Goal: Information Seeking & Learning: Check status

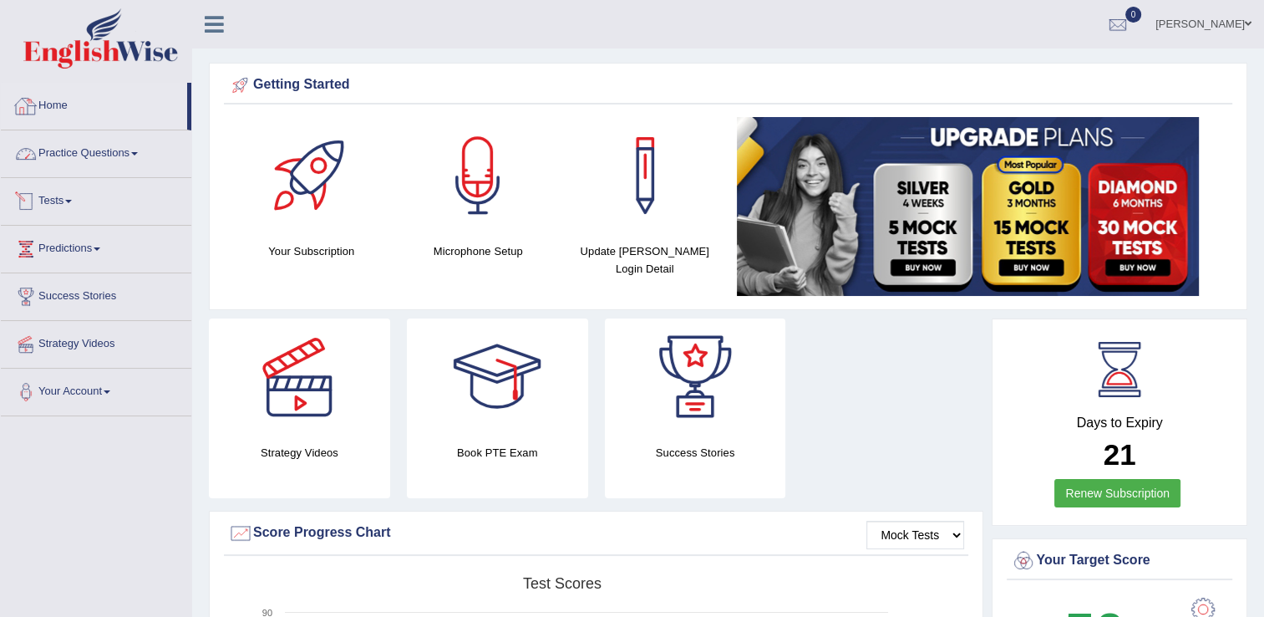
click at [70, 109] on link "Home" at bounding box center [94, 104] width 186 height 42
click at [75, 104] on link "Home" at bounding box center [94, 104] width 186 height 42
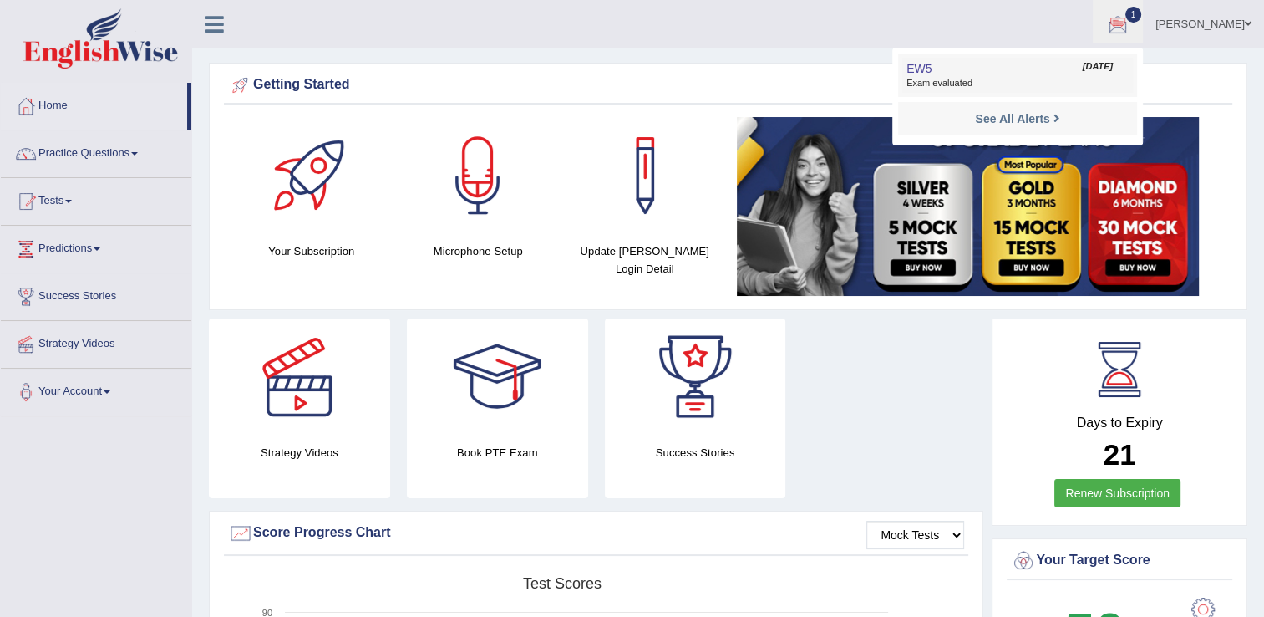
click at [966, 69] on link "EW5 Aug 13, 2025 Exam evaluated" at bounding box center [1017, 75] width 231 height 35
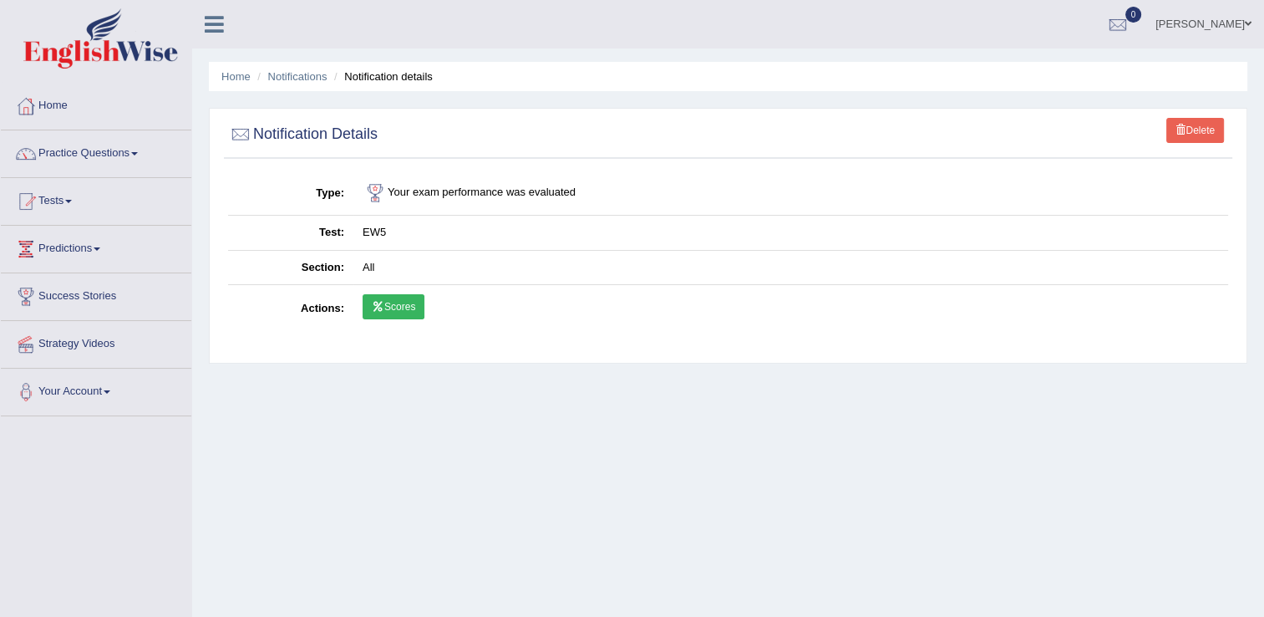
click at [384, 302] on link "Scores" at bounding box center [394, 306] width 62 height 25
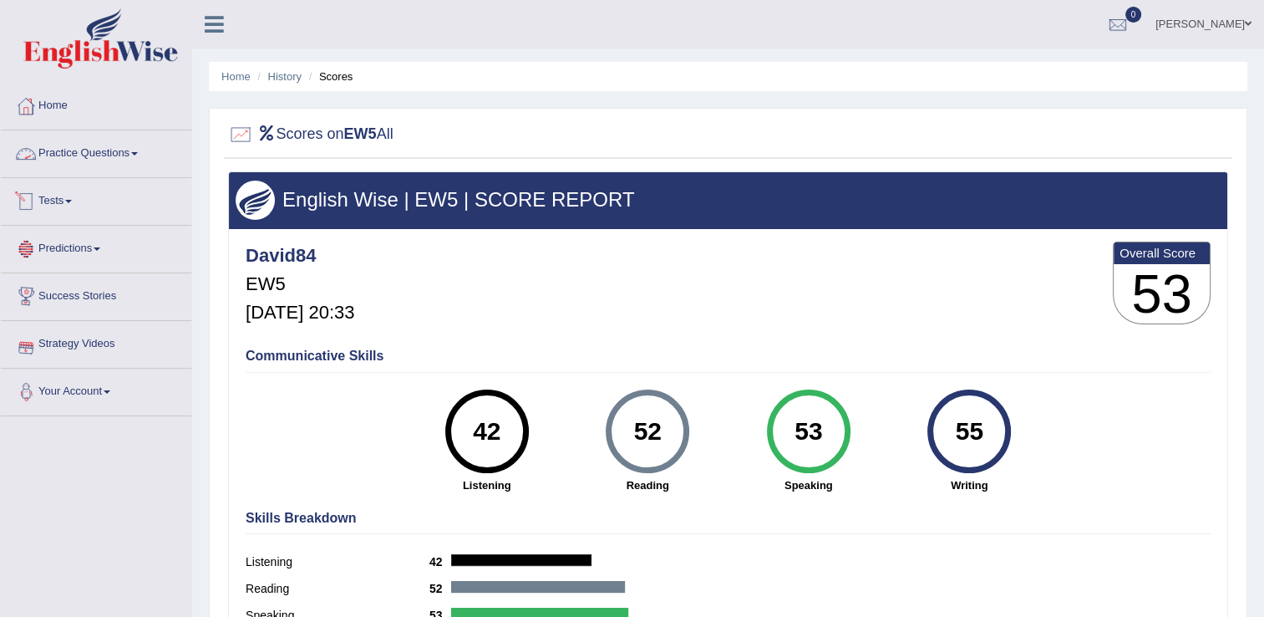
click at [65, 196] on link "Tests" at bounding box center [96, 199] width 191 height 42
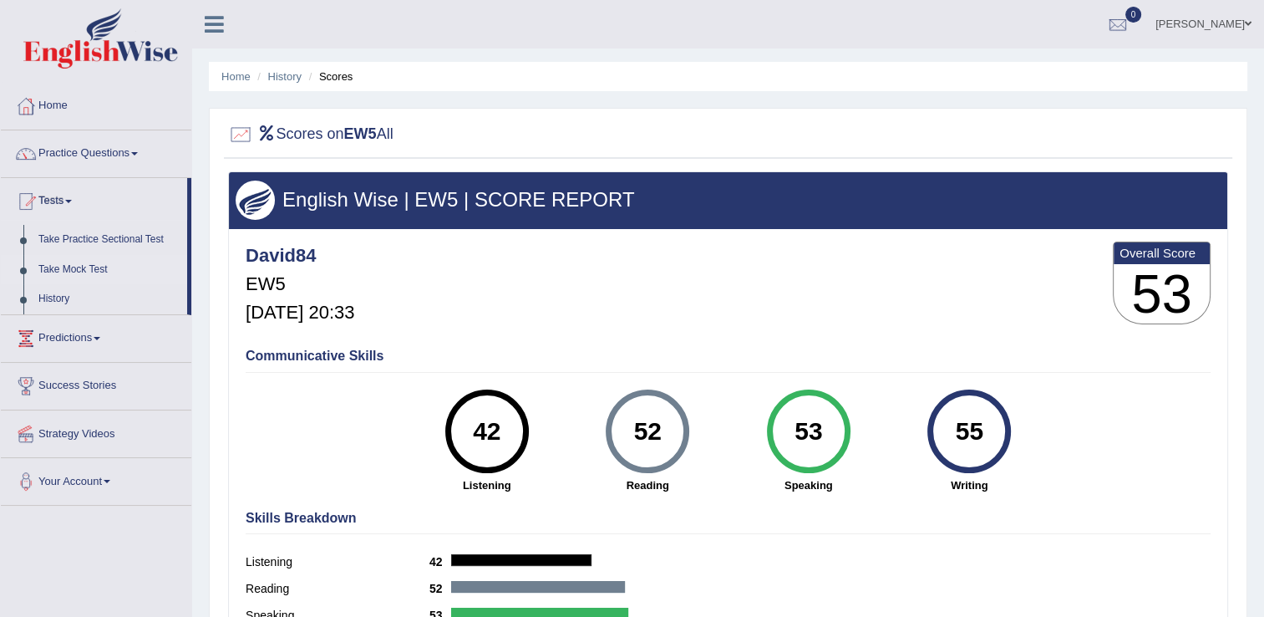
click at [51, 271] on link "Take Mock Test" at bounding box center [109, 270] width 156 height 30
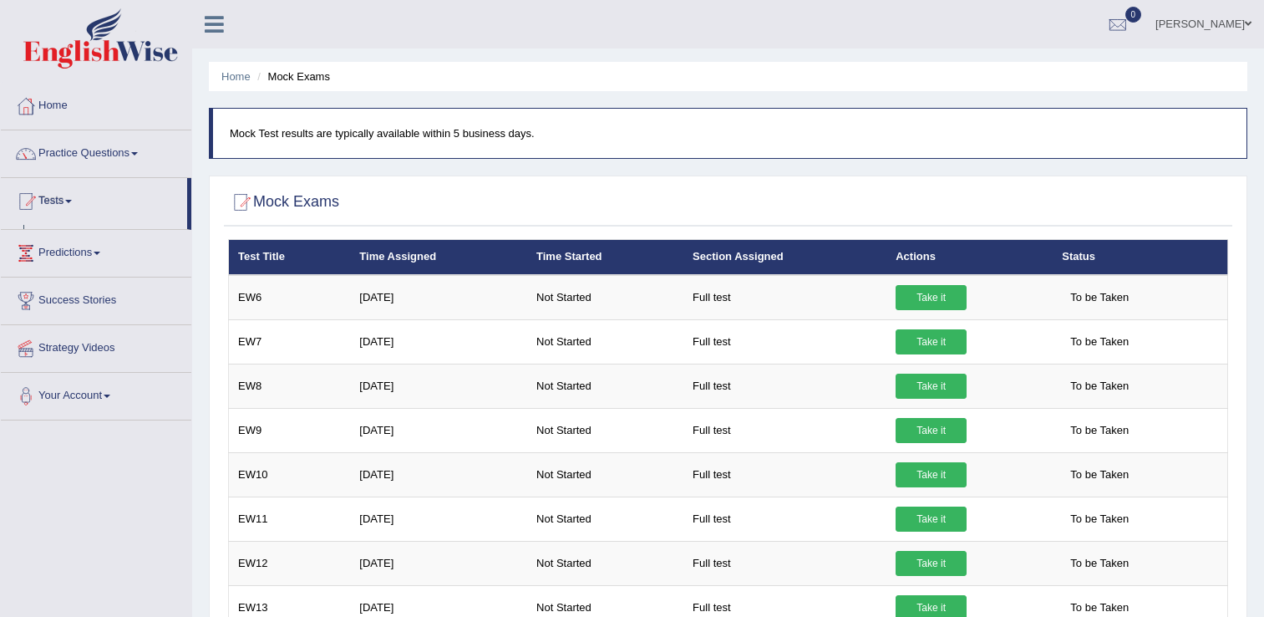
click at [57, 212] on link "Tests" at bounding box center [94, 199] width 186 height 42
click at [67, 202] on link "Tests" at bounding box center [96, 199] width 191 height 42
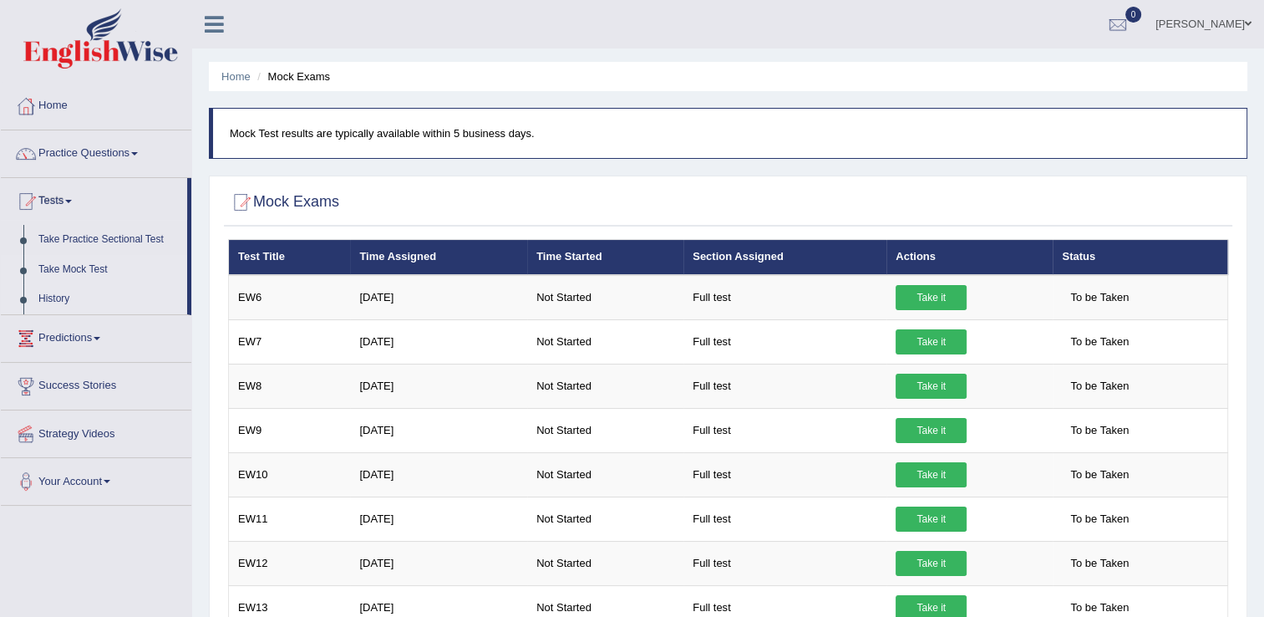
click at [59, 296] on link "History" at bounding box center [109, 299] width 156 height 30
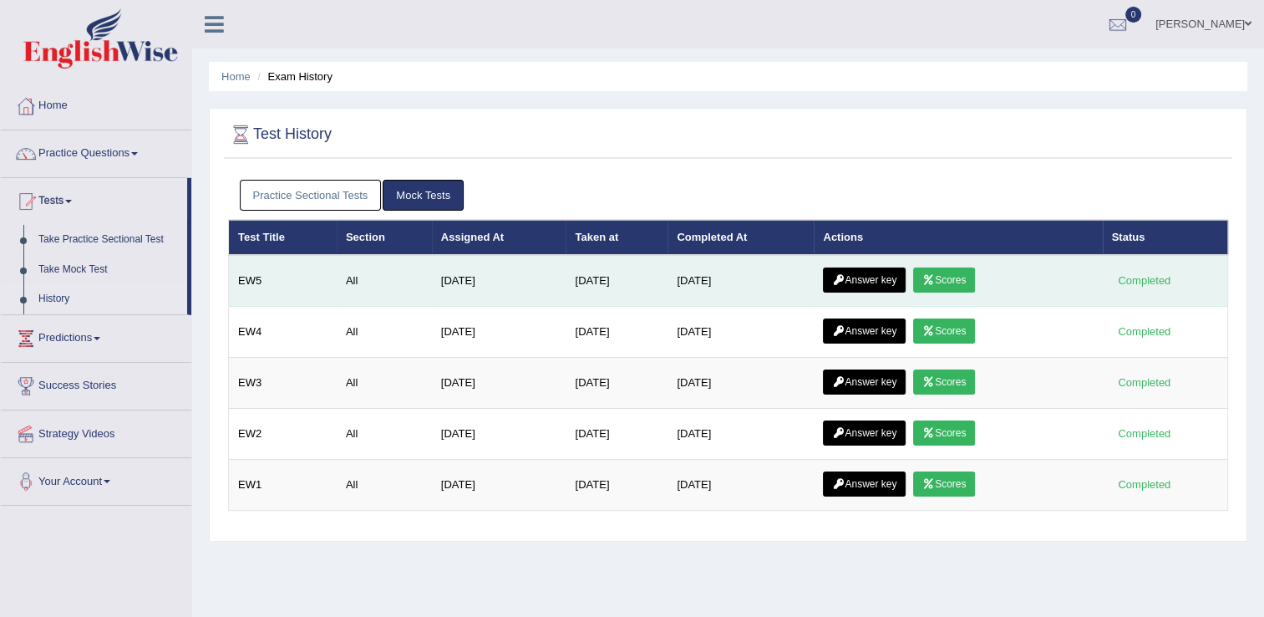
click at [870, 286] on link "Answer key" at bounding box center [864, 279] width 83 height 25
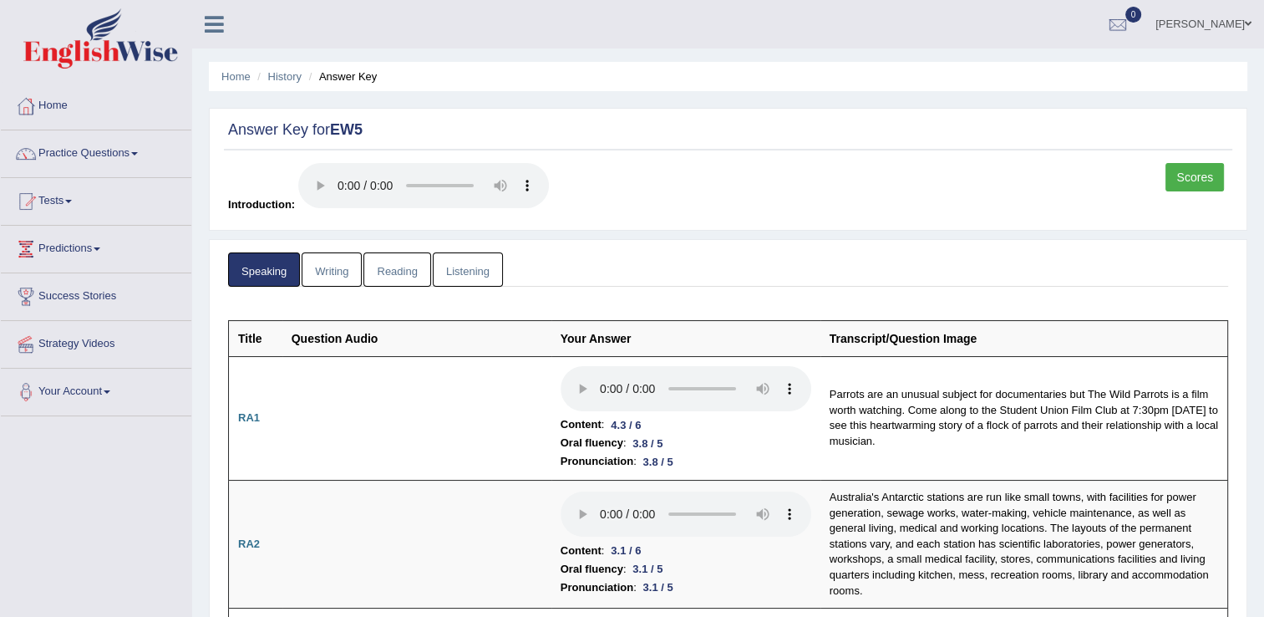
click at [338, 264] on link "Writing" at bounding box center [332, 269] width 60 height 34
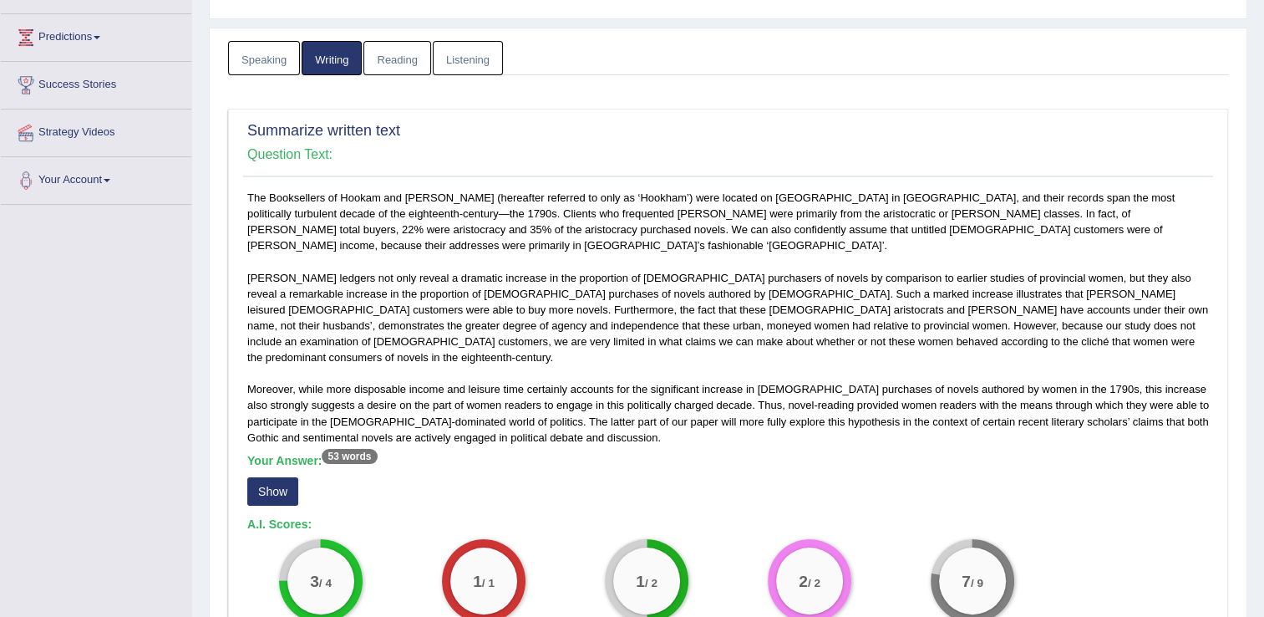
scroll to position [251, 0]
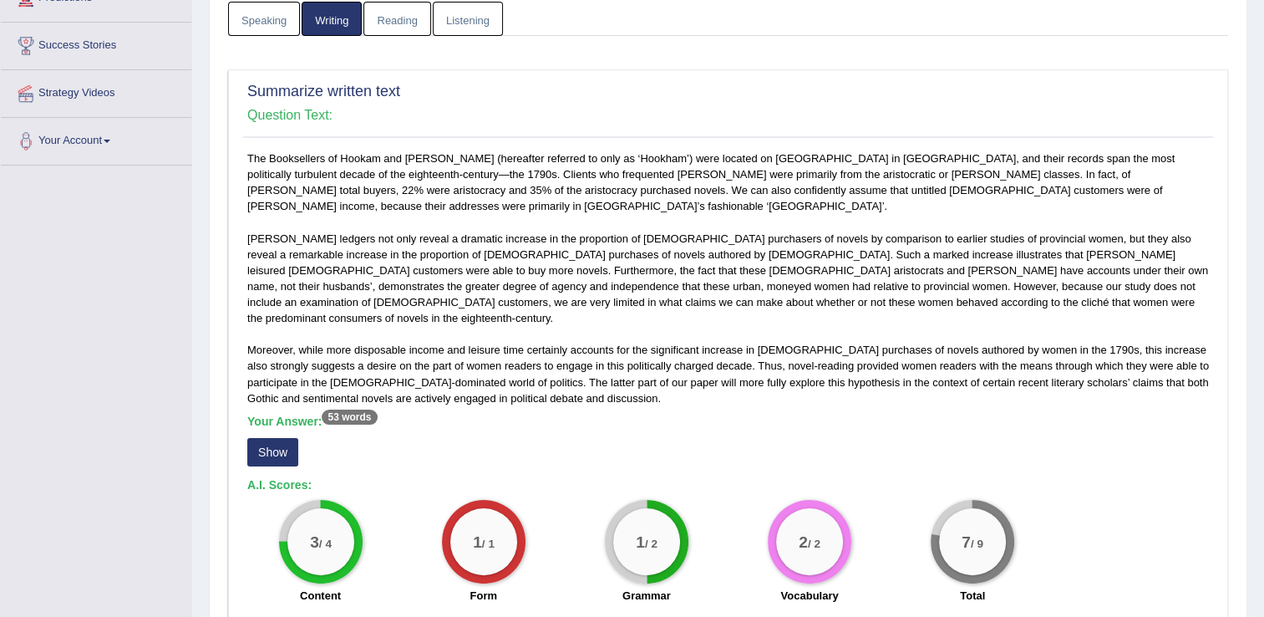
click at [267, 438] on button "Show" at bounding box center [272, 452] width 51 height 28
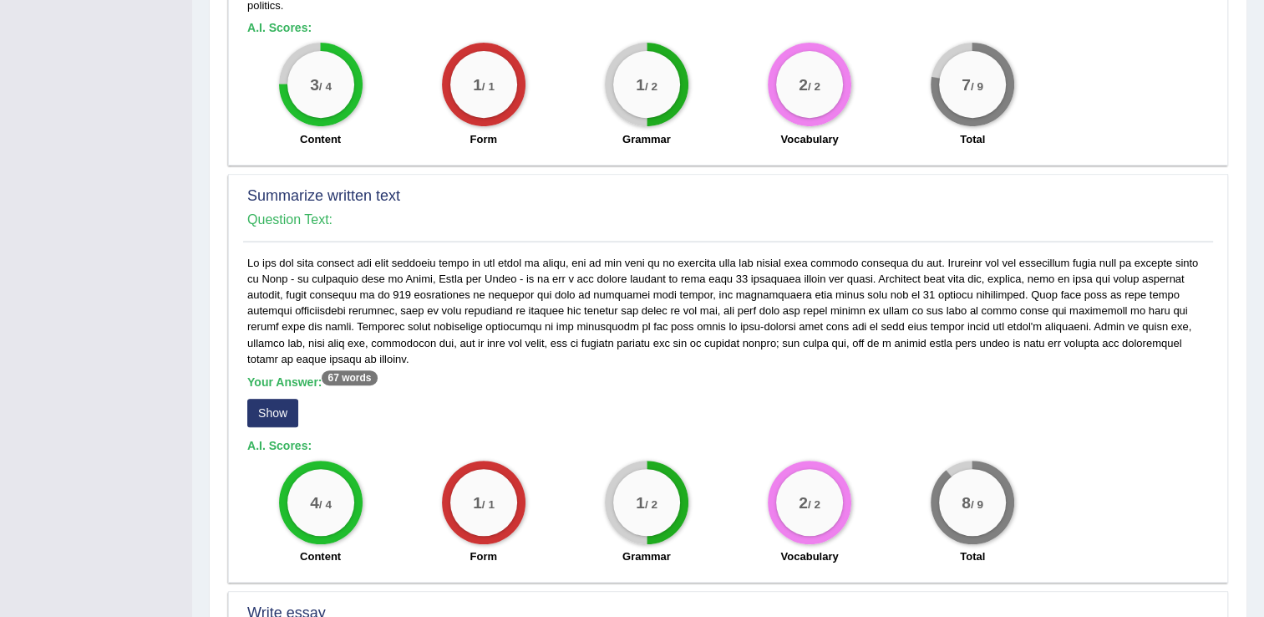
scroll to position [752, 0]
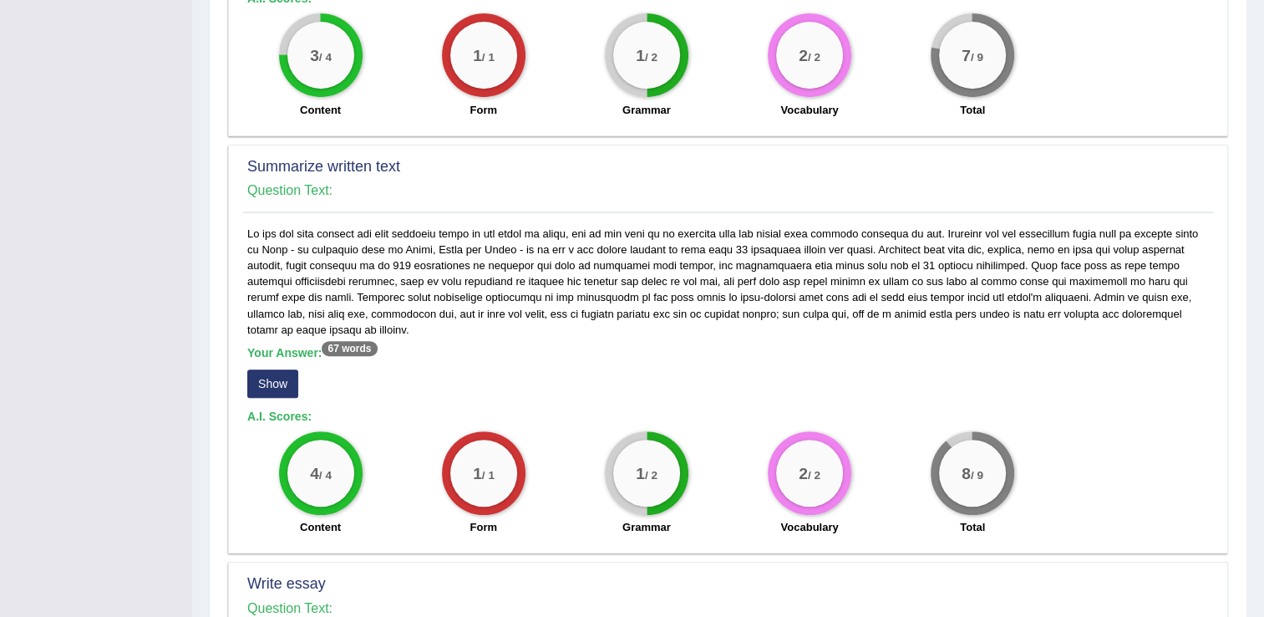
click at [272, 369] on button "Show" at bounding box center [272, 383] width 51 height 28
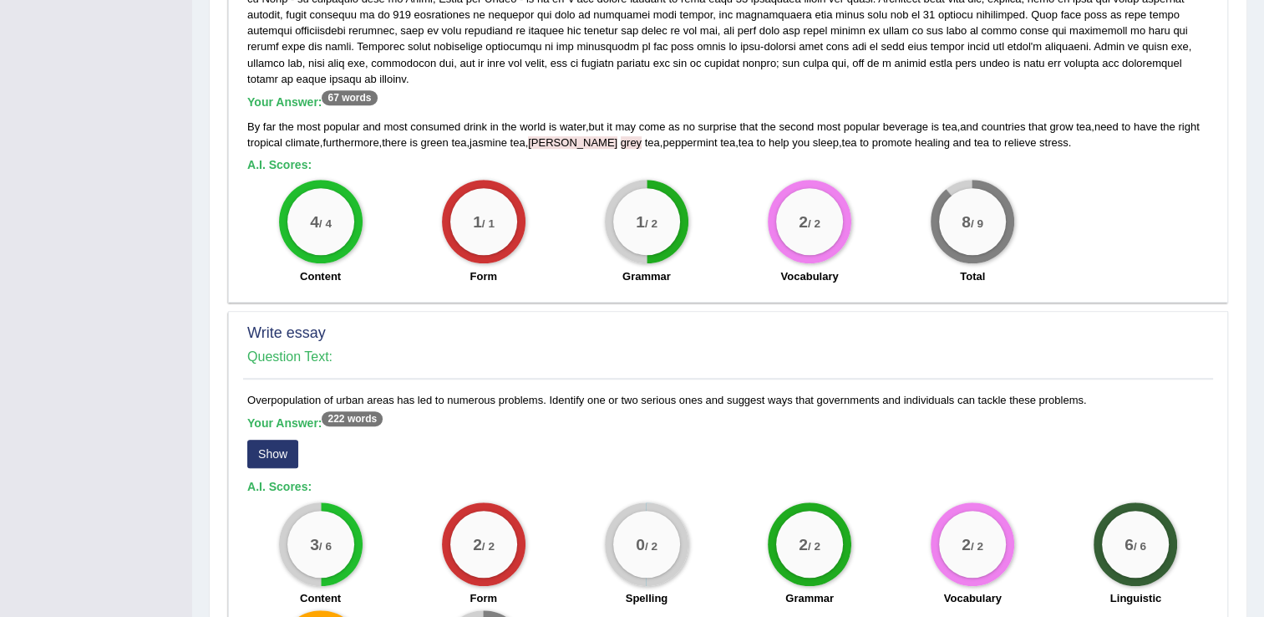
scroll to position [1086, 0]
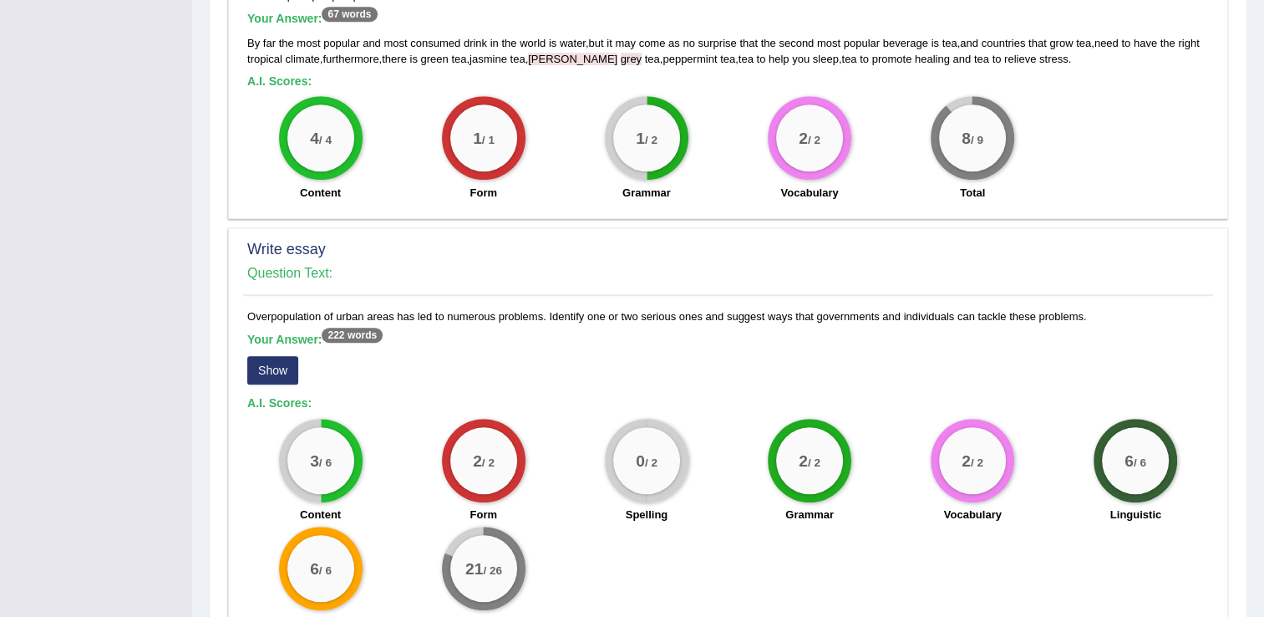
click at [257, 356] on button "Show" at bounding box center [272, 370] width 51 height 28
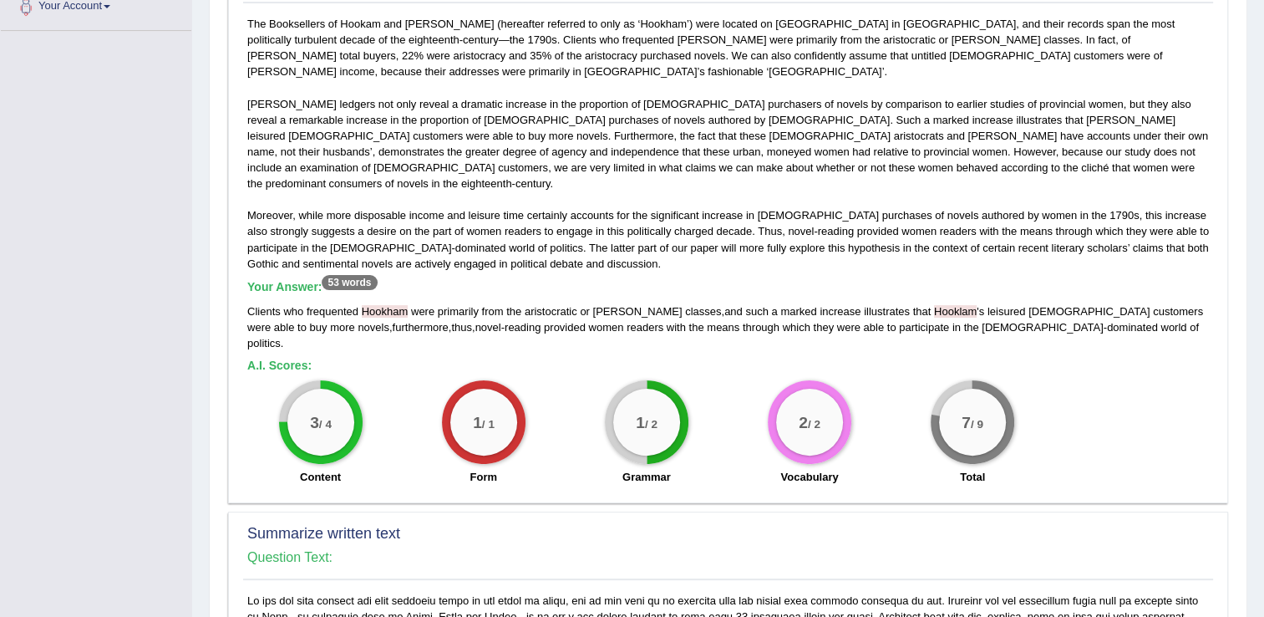
scroll to position [0, 0]
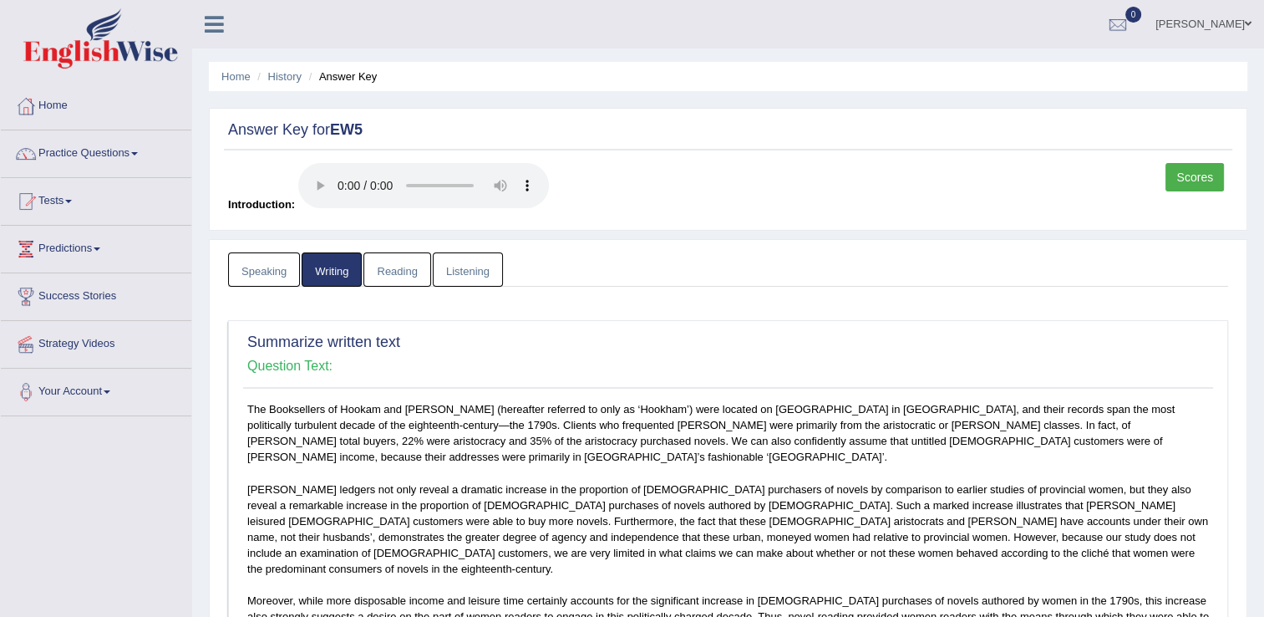
click at [400, 274] on link "Reading" at bounding box center [397, 269] width 67 height 34
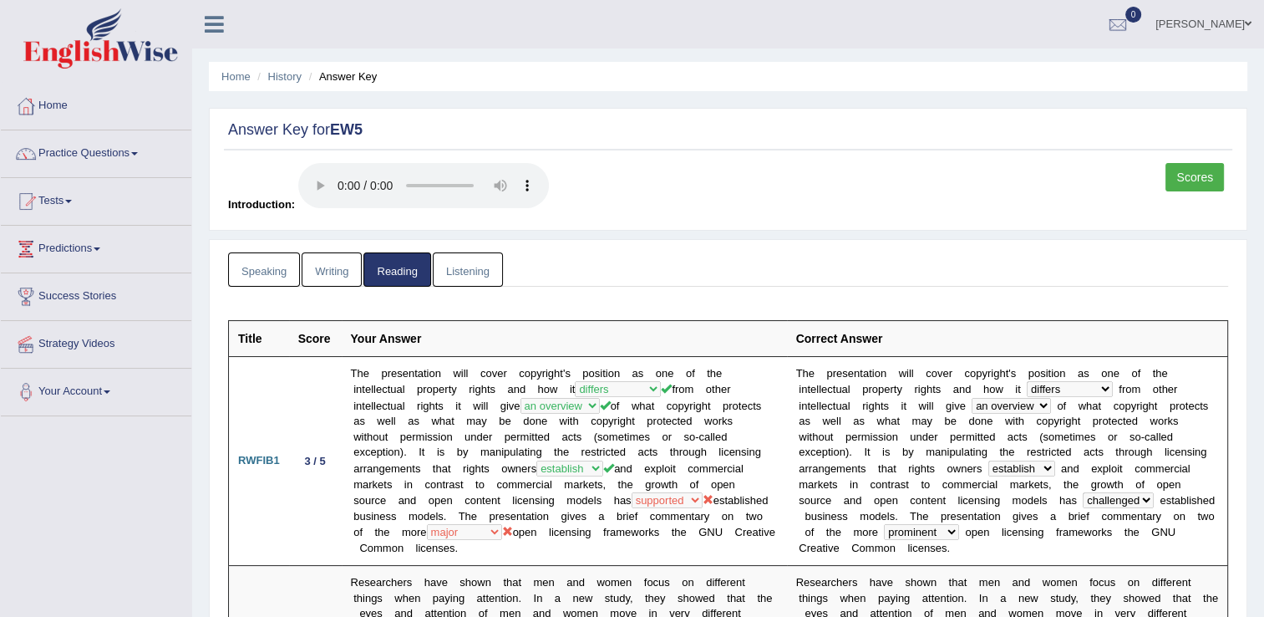
click at [468, 265] on link "Listening" at bounding box center [468, 269] width 70 height 34
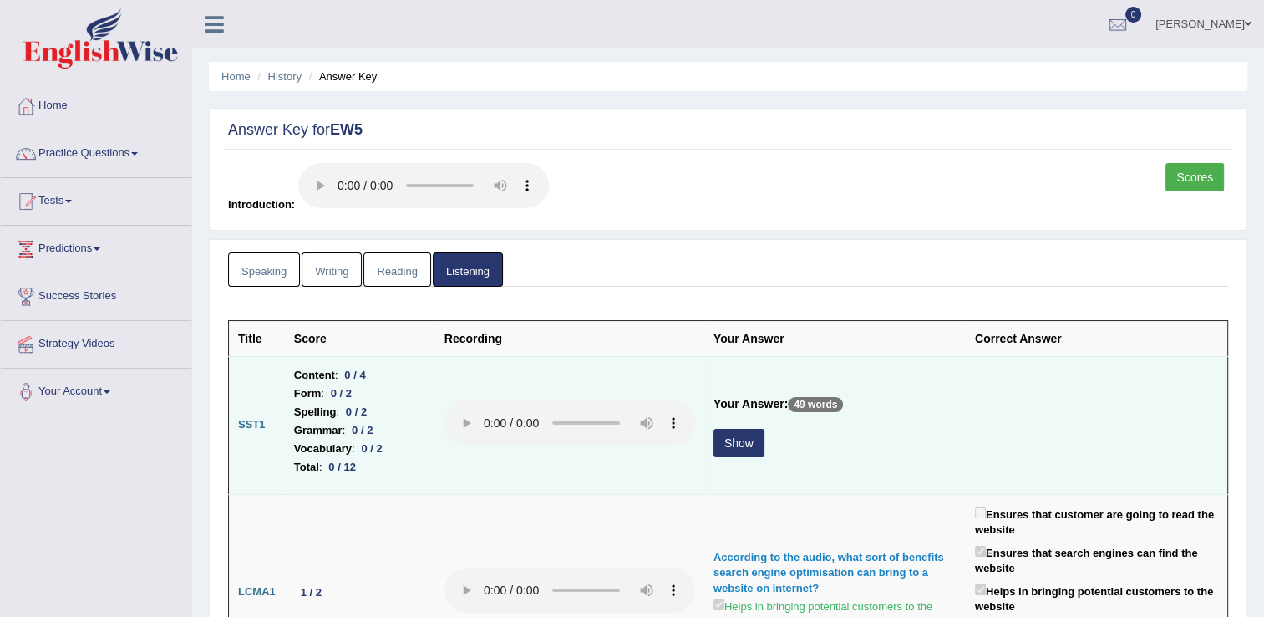
click at [738, 439] on button "Show" at bounding box center [739, 443] width 51 height 28
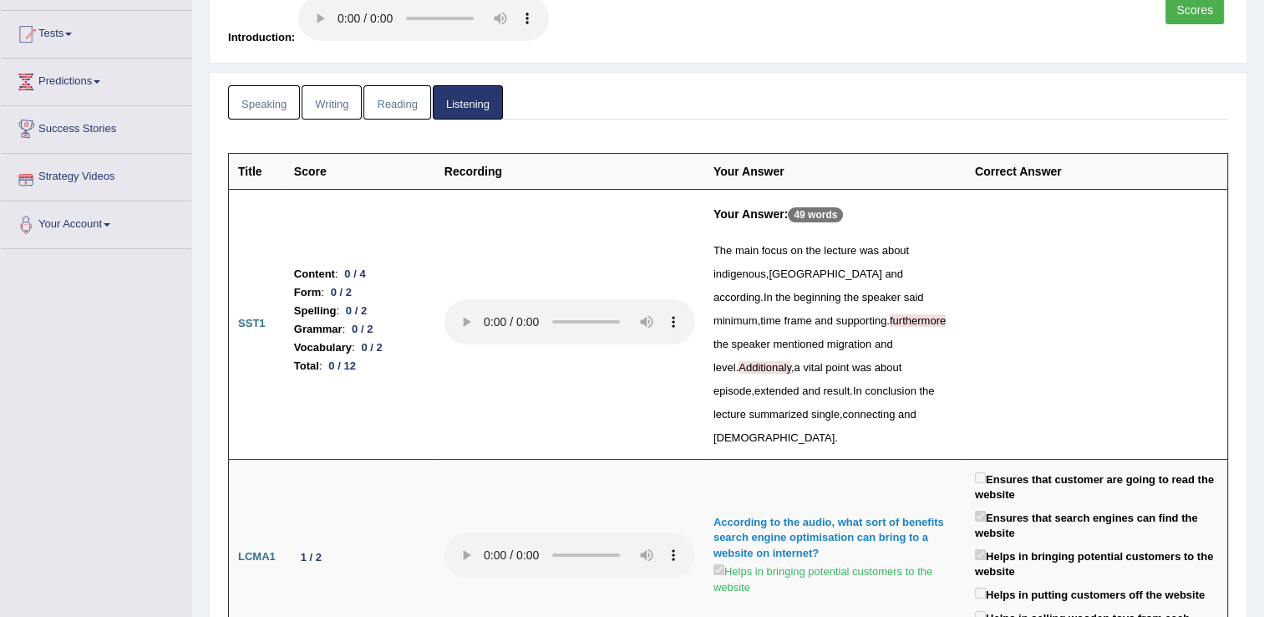
scroll to position [84, 0]
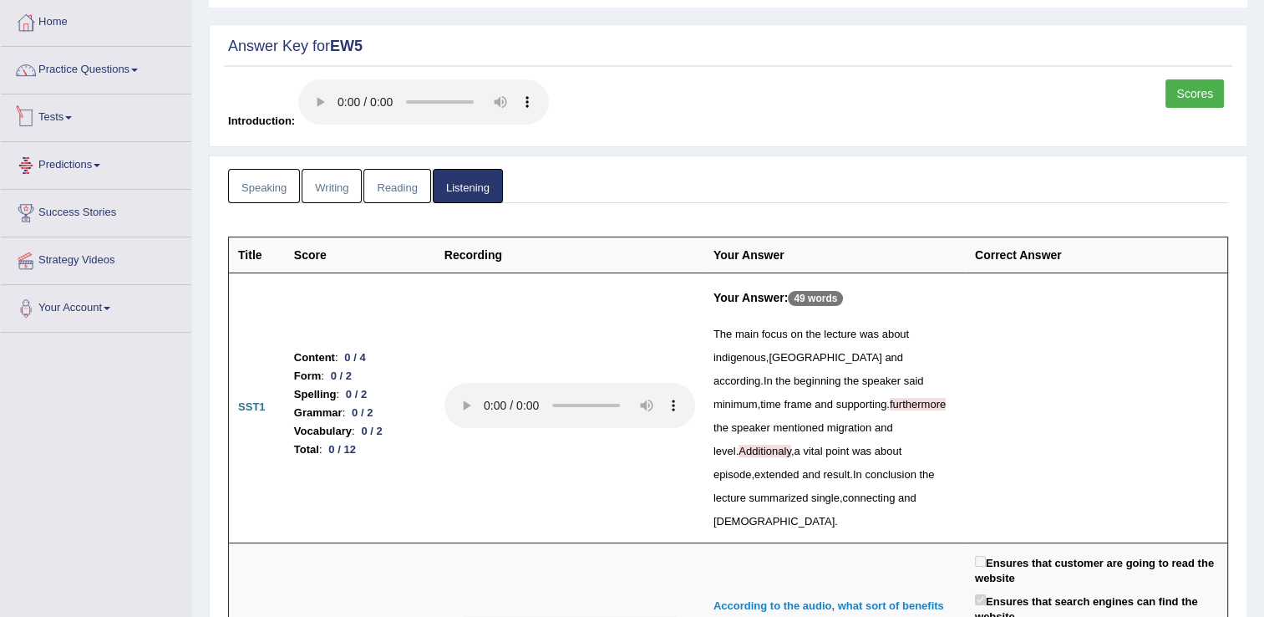
click at [47, 120] on link "Tests" at bounding box center [96, 115] width 191 height 42
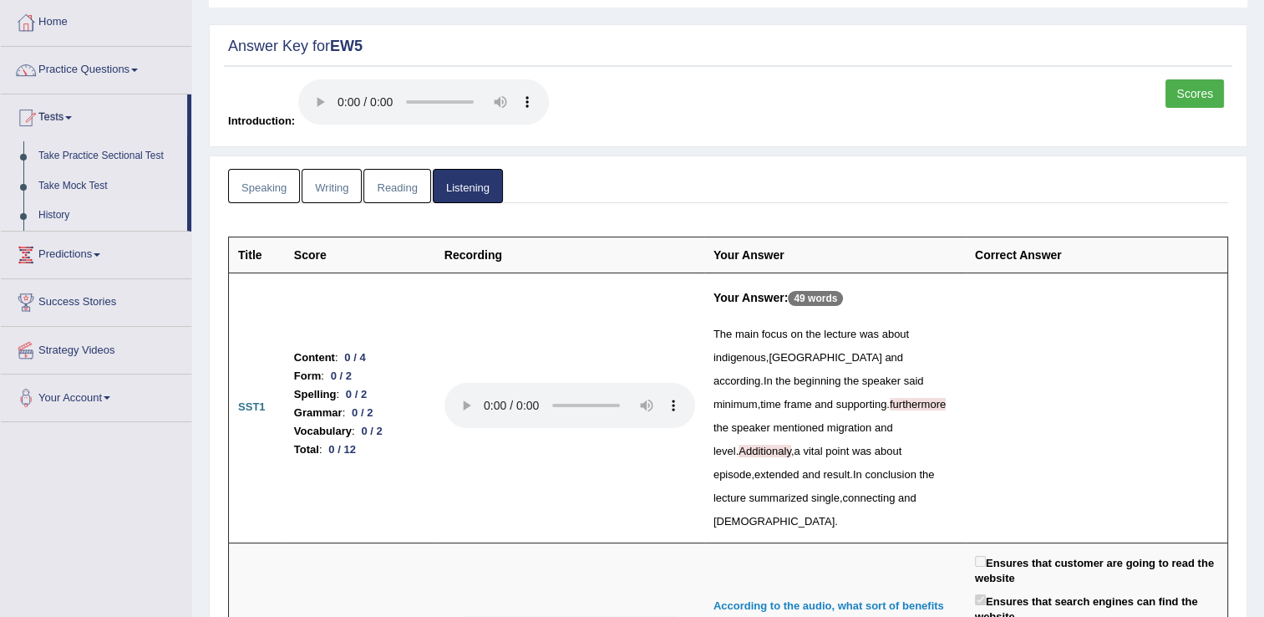
click at [60, 210] on link "History" at bounding box center [109, 216] width 156 height 30
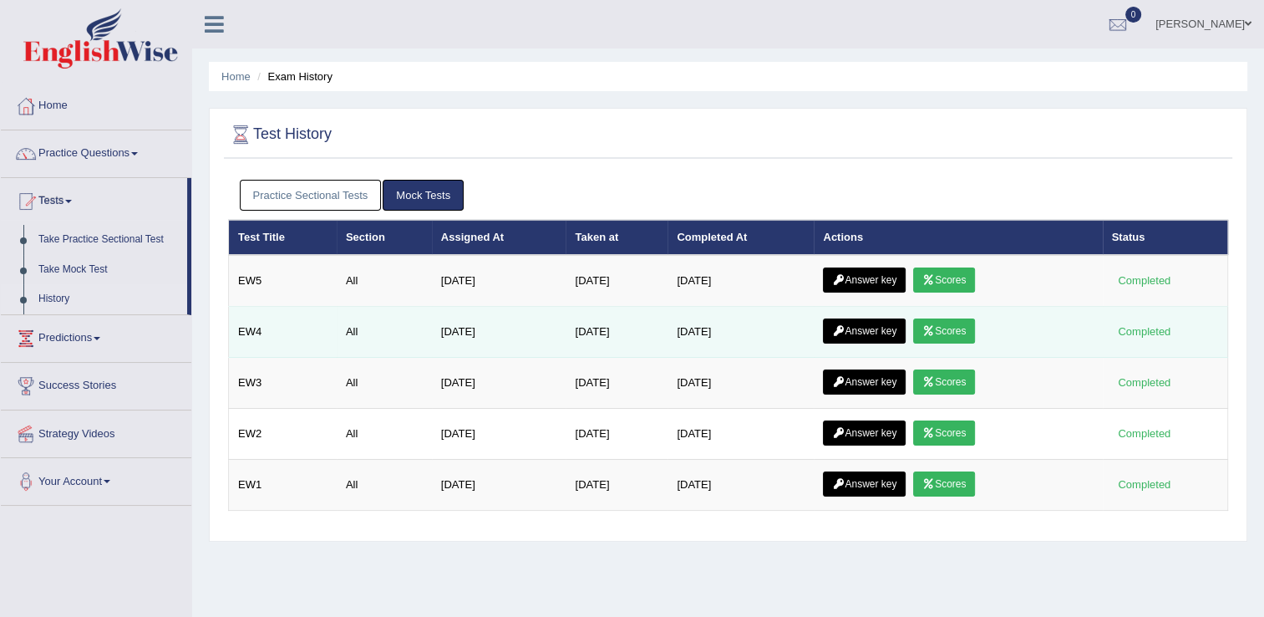
click at [879, 332] on link "Answer key" at bounding box center [864, 330] width 83 height 25
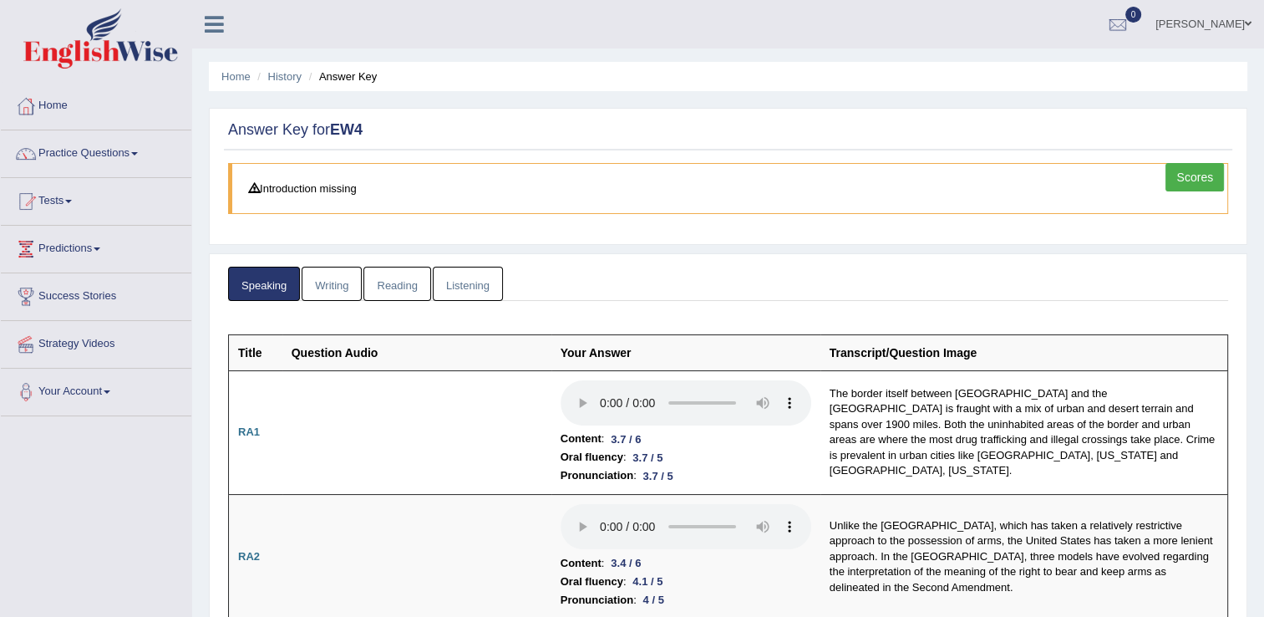
click at [471, 274] on link "Listening" at bounding box center [468, 284] width 70 height 34
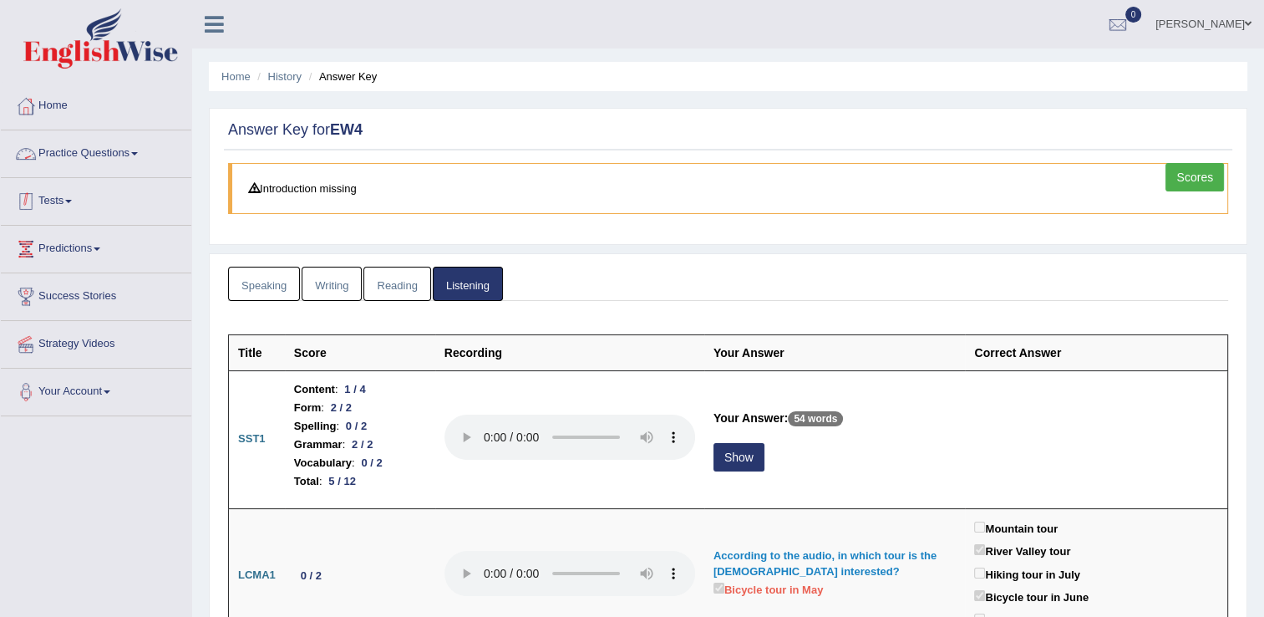
click at [55, 203] on link "Tests" at bounding box center [96, 199] width 191 height 42
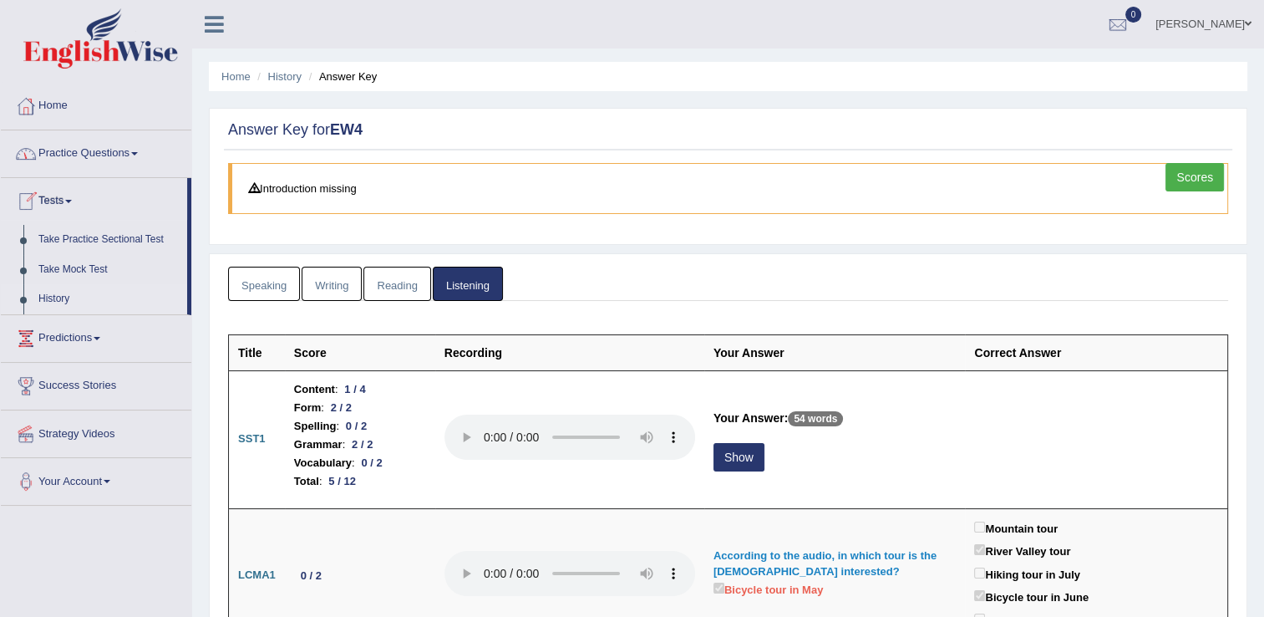
click at [52, 289] on link "History" at bounding box center [109, 299] width 156 height 30
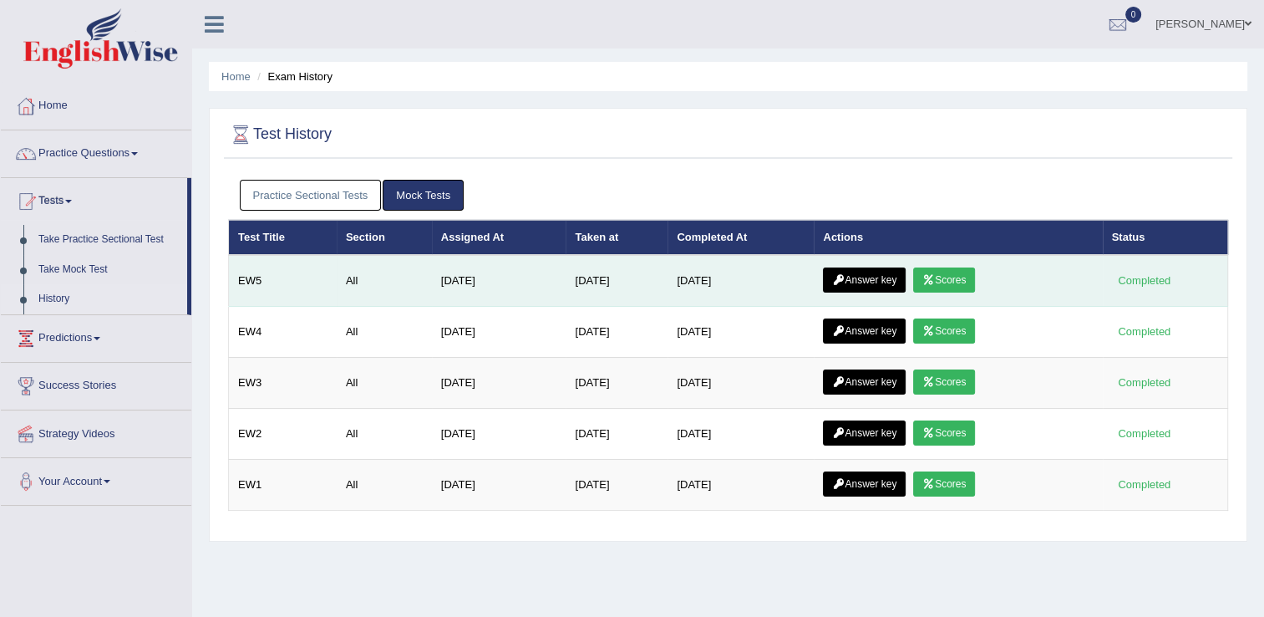
click at [872, 279] on link "Answer key" at bounding box center [864, 279] width 83 height 25
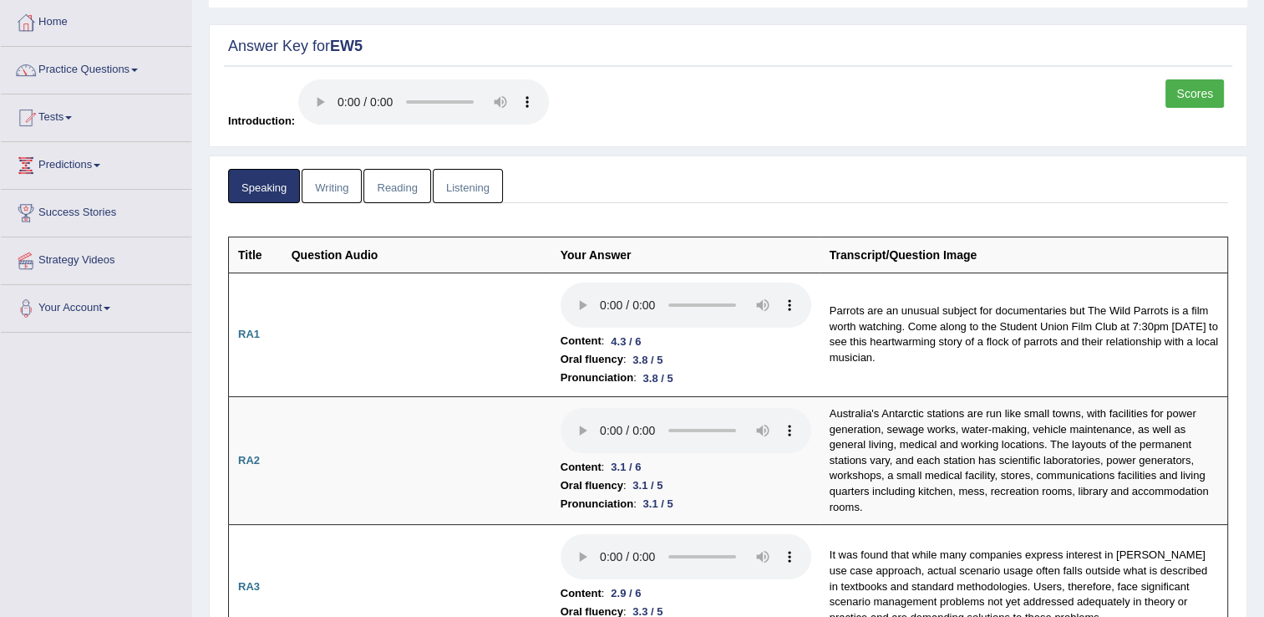
click at [478, 194] on link "Listening" at bounding box center [468, 186] width 70 height 34
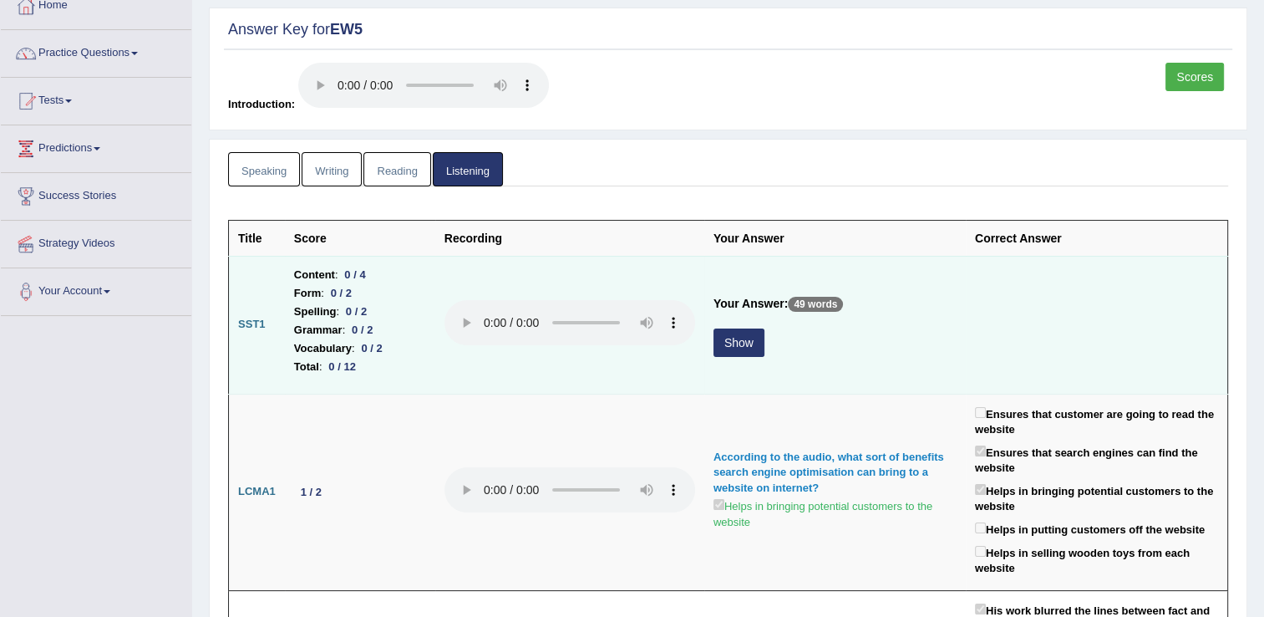
scroll to position [129, 0]
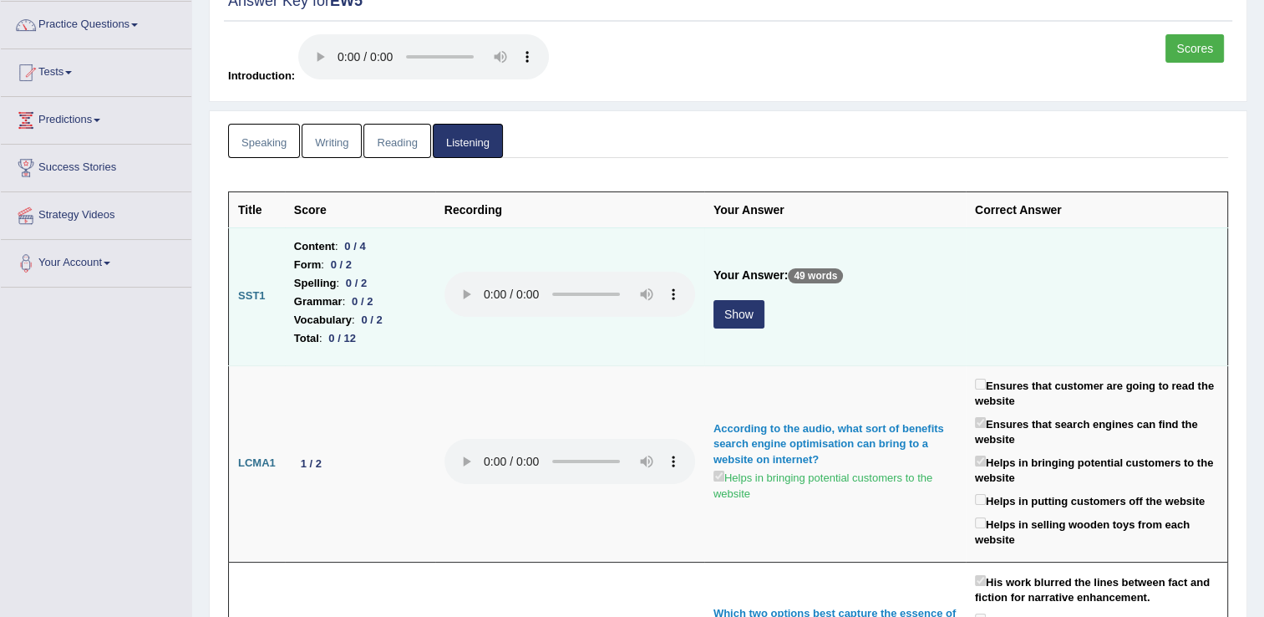
click at [742, 326] on button "Show" at bounding box center [739, 314] width 51 height 28
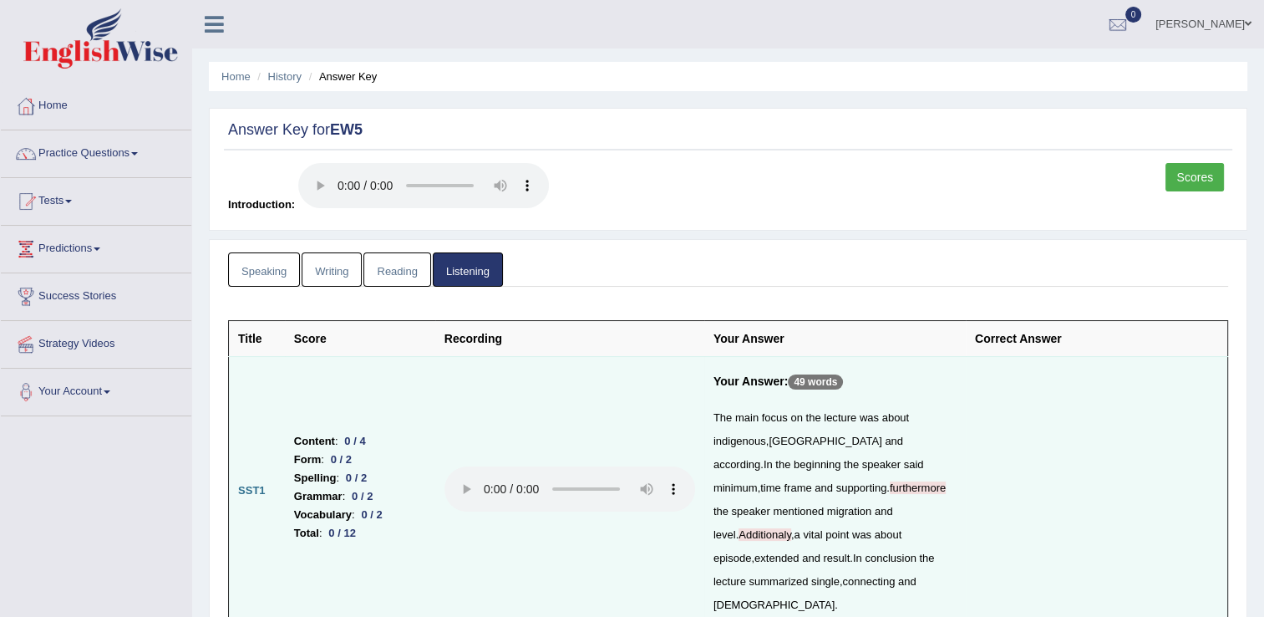
scroll to position [84, 0]
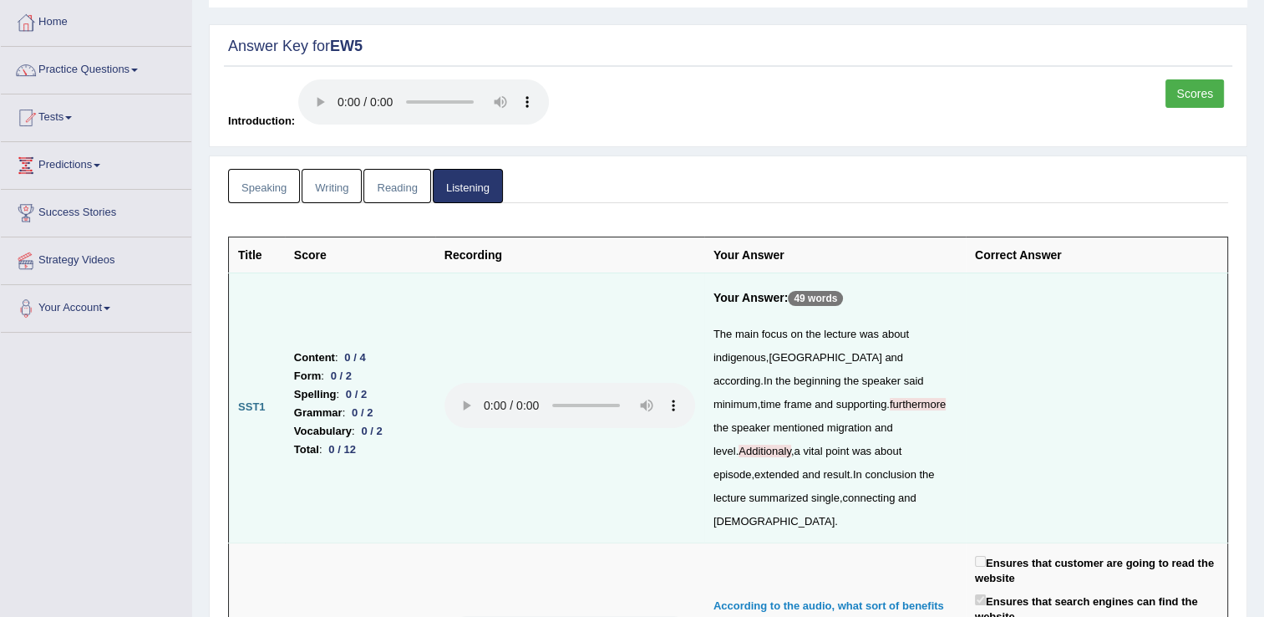
click at [321, 192] on link "Writing" at bounding box center [332, 186] width 60 height 34
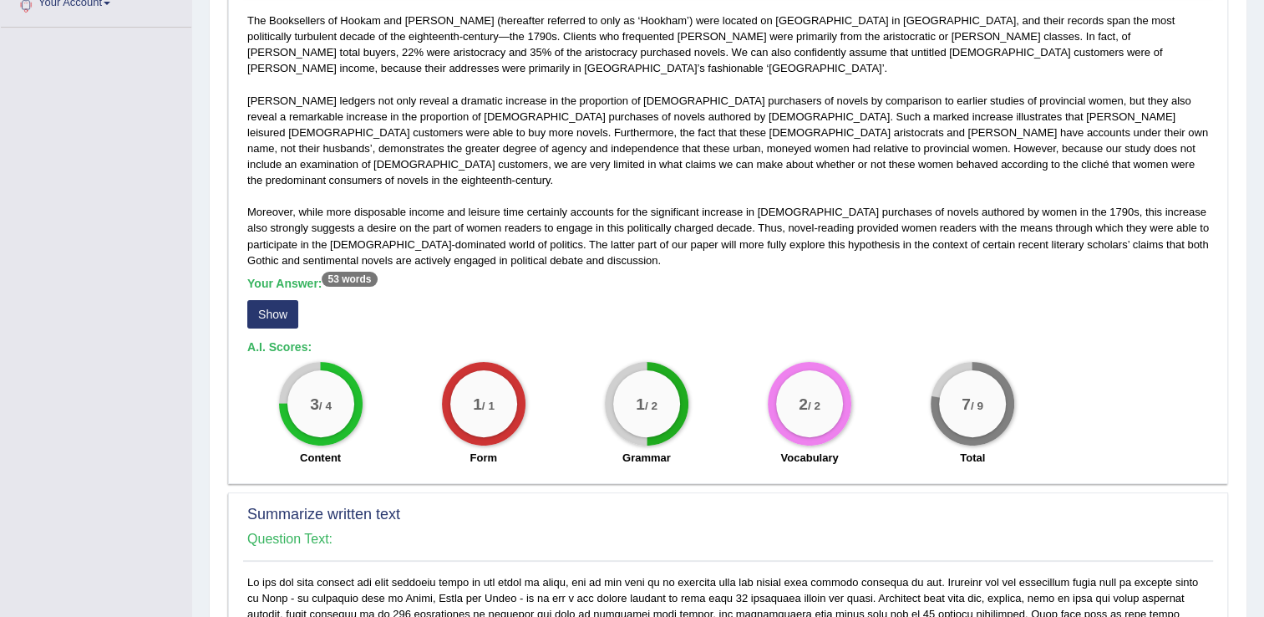
scroll to position [418, 0]
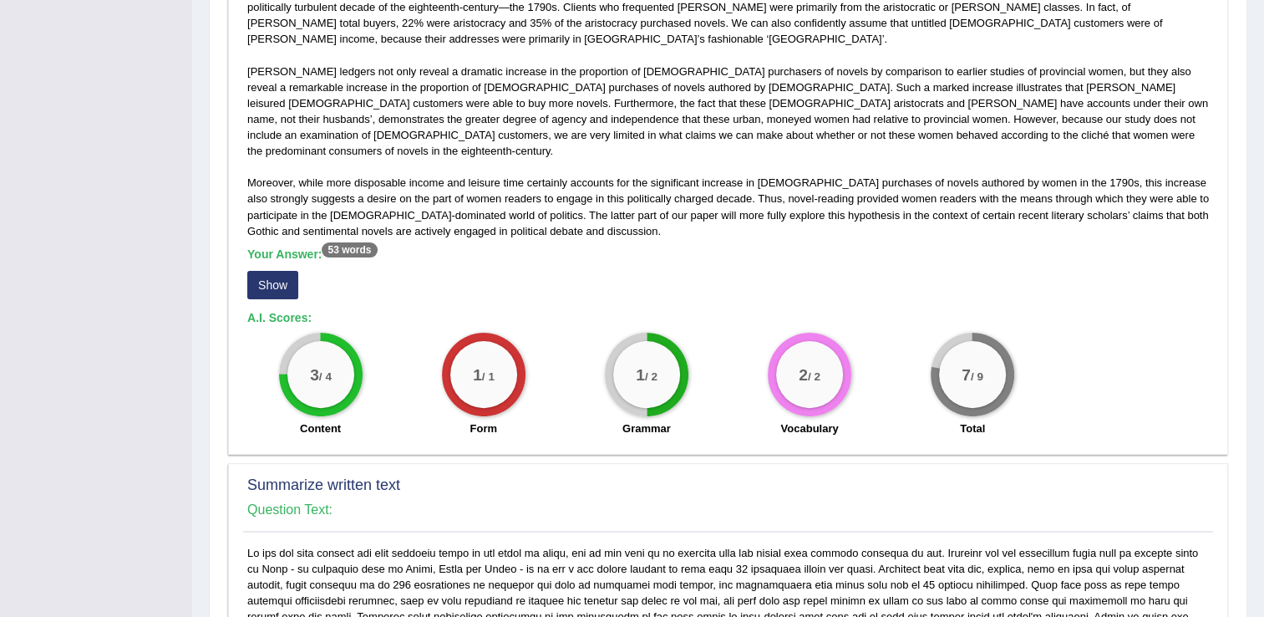
click at [291, 271] on button "Show" at bounding box center [272, 285] width 51 height 28
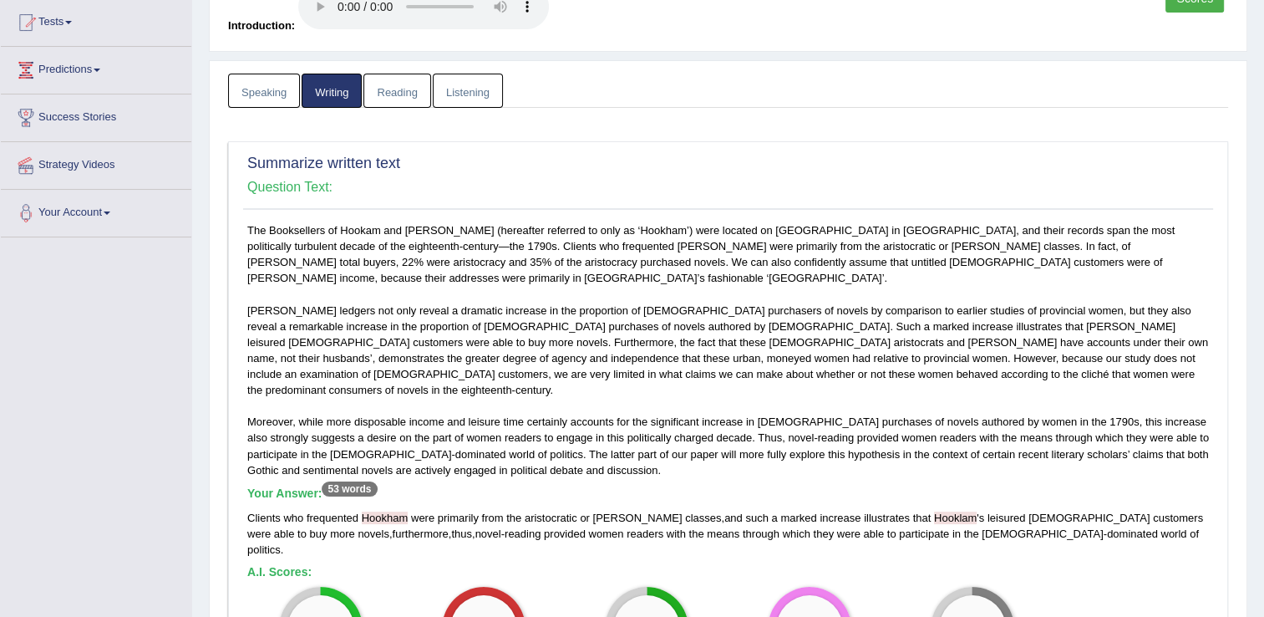
scroll to position [167, 0]
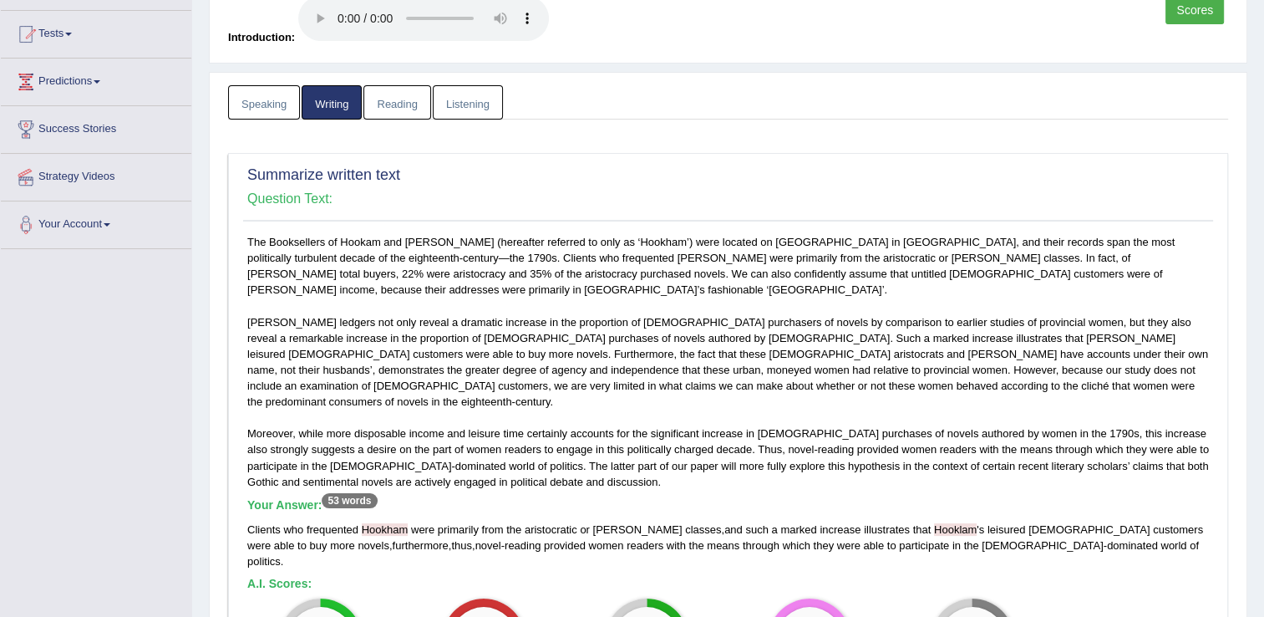
click at [451, 109] on link "Listening" at bounding box center [468, 102] width 70 height 34
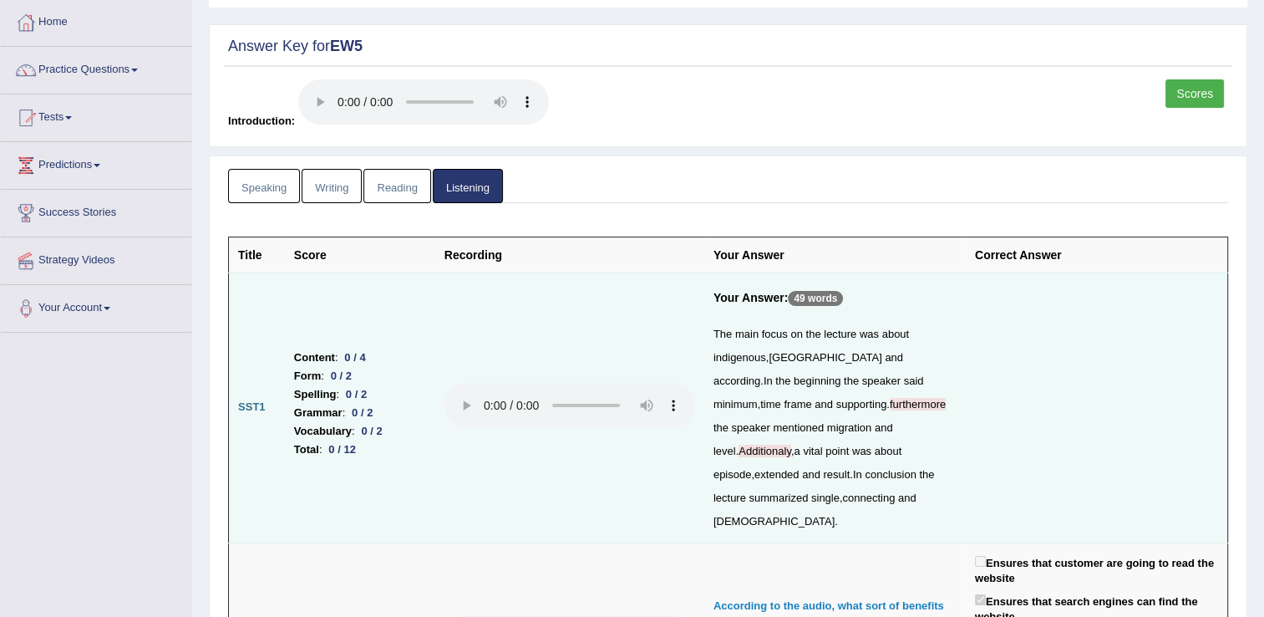
scroll to position [0, 0]
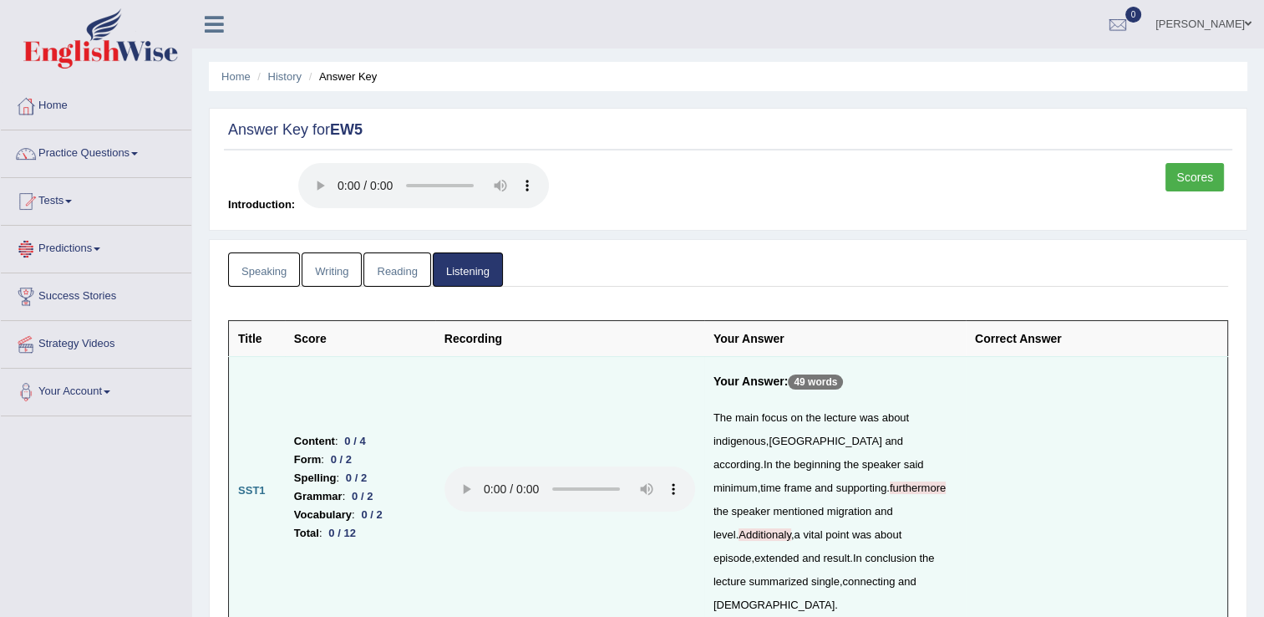
click at [245, 259] on link "Speaking" at bounding box center [264, 269] width 72 height 34
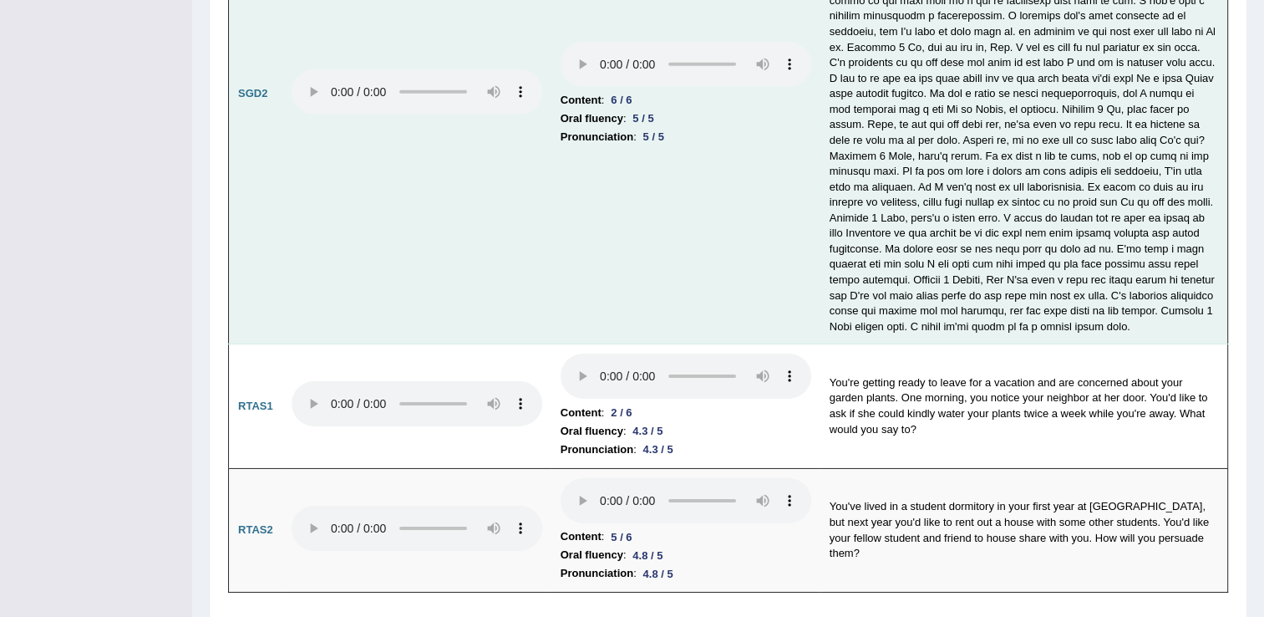
scroll to position [5354, 0]
drag, startPoint x: 536, startPoint y: 277, endPoint x: 485, endPoint y: 272, distance: 51.2
click at [485, 272] on td at bounding box center [416, 92] width 269 height 500
